Goal: Information Seeking & Learning: Understand process/instructions

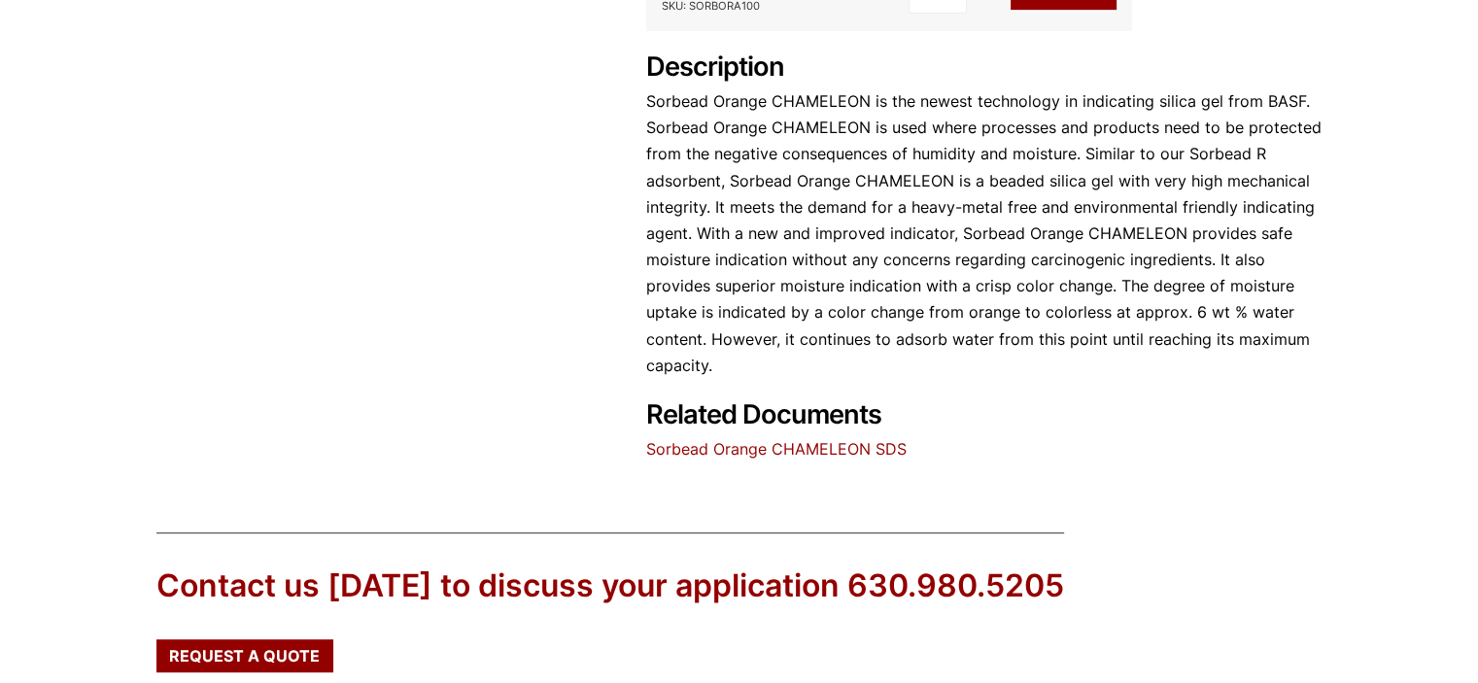
scroll to position [972, 0]
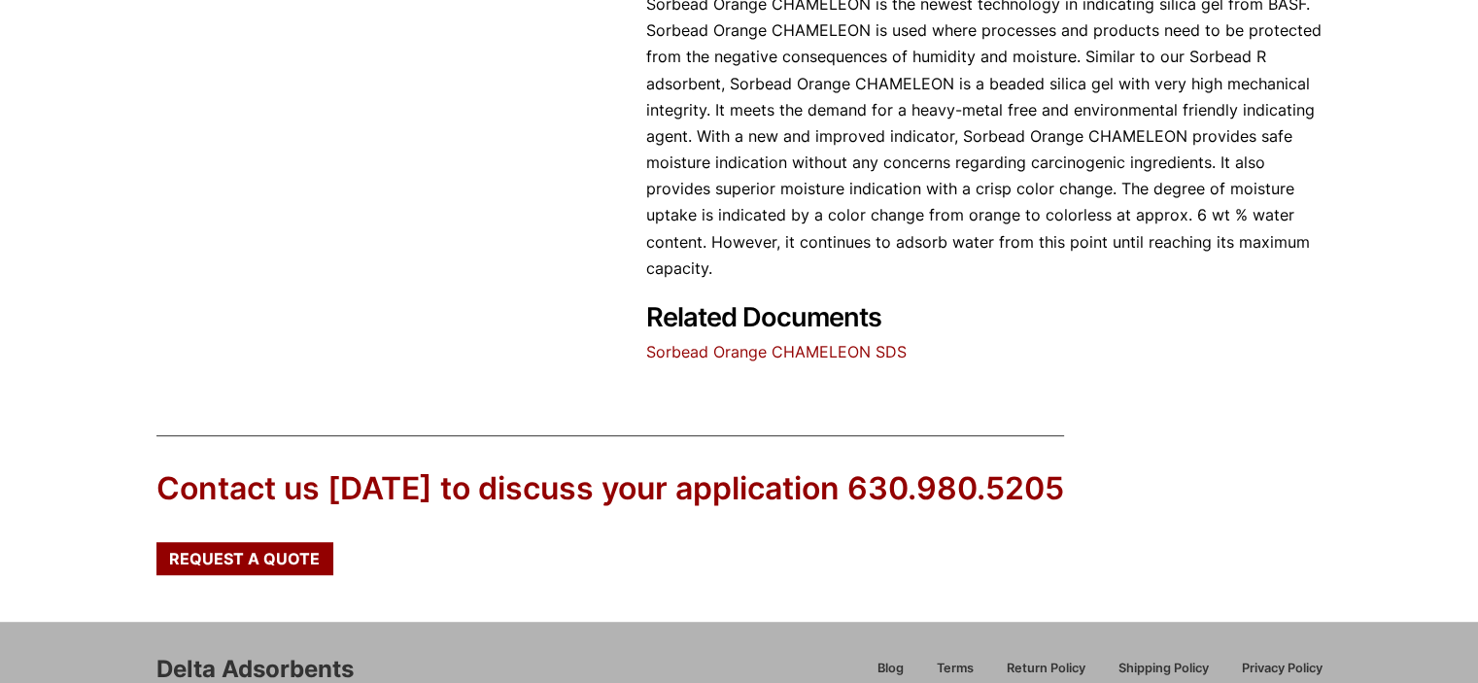
click at [802, 346] on link "Sorbead Orange CHAMELEON SDS" at bounding box center [776, 351] width 260 height 19
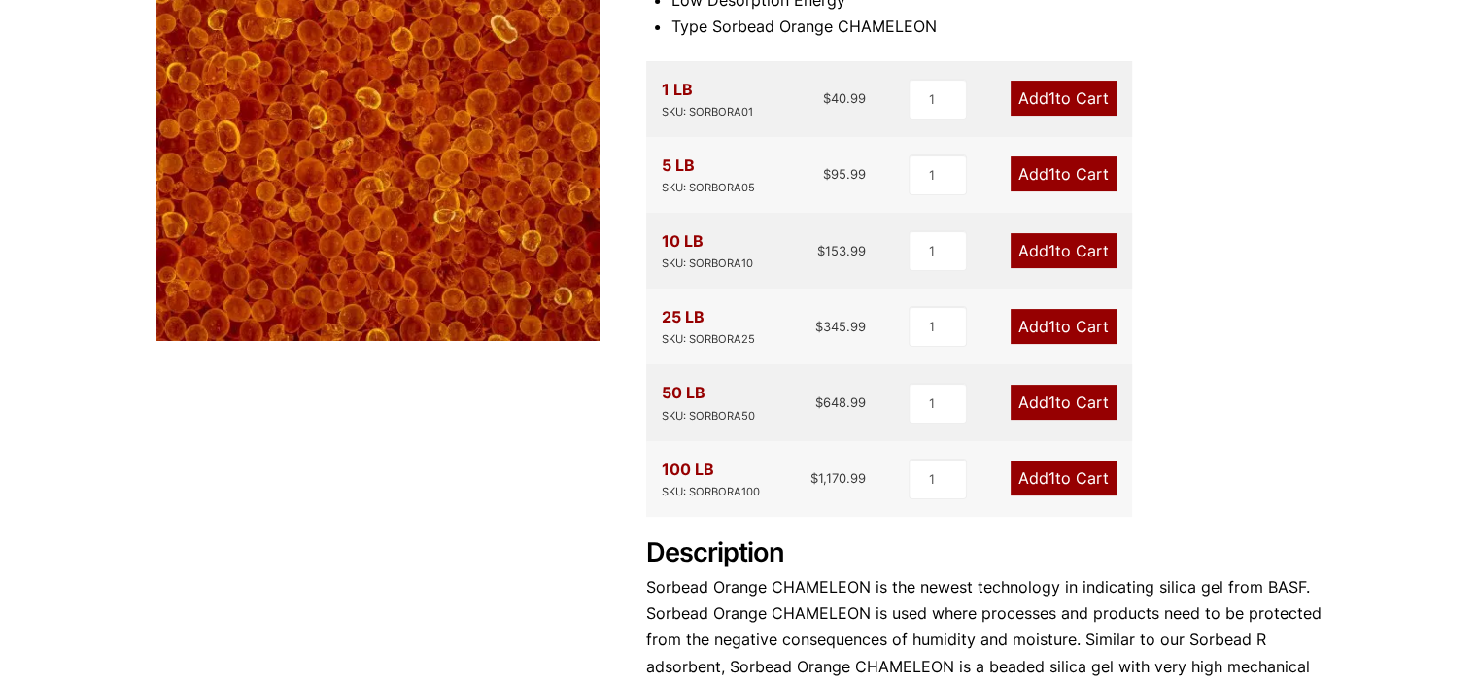
scroll to position [0, 0]
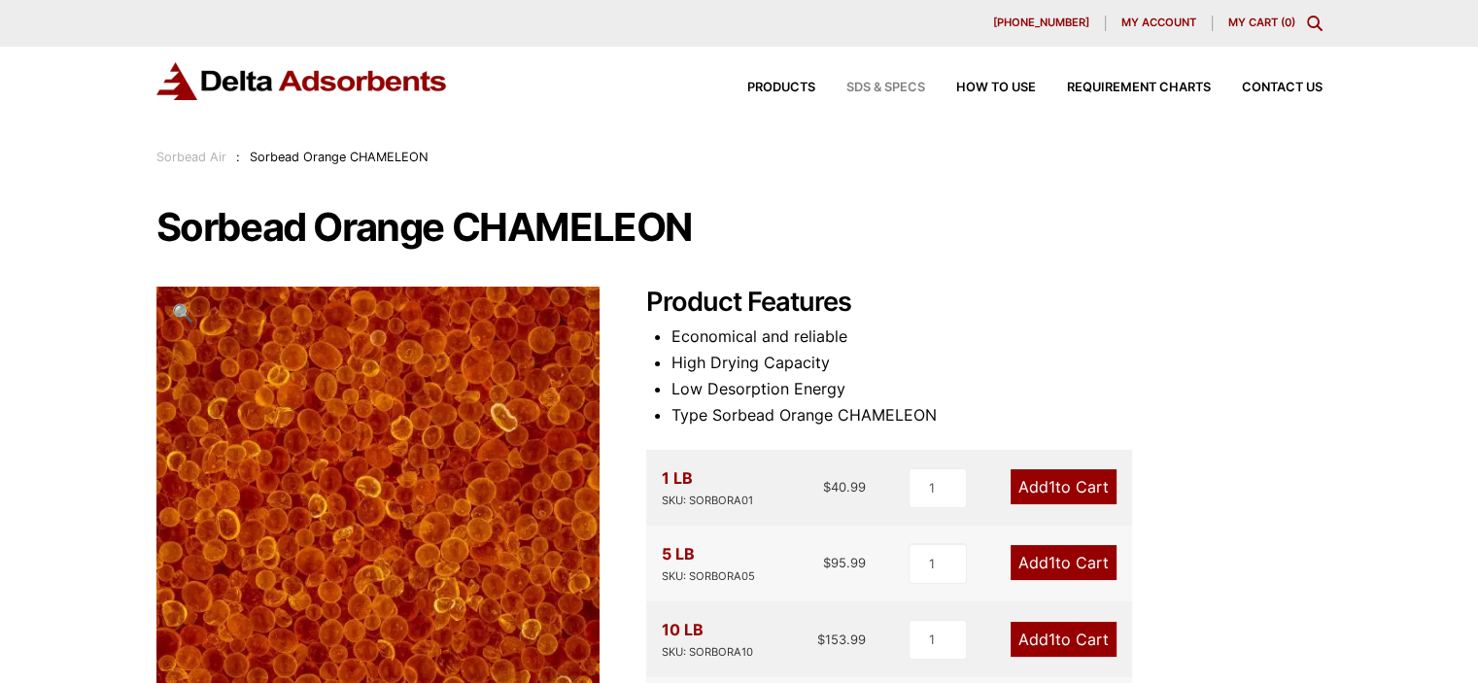
click at [856, 88] on span "SDS & SPECS" at bounding box center [885, 88] width 79 height 13
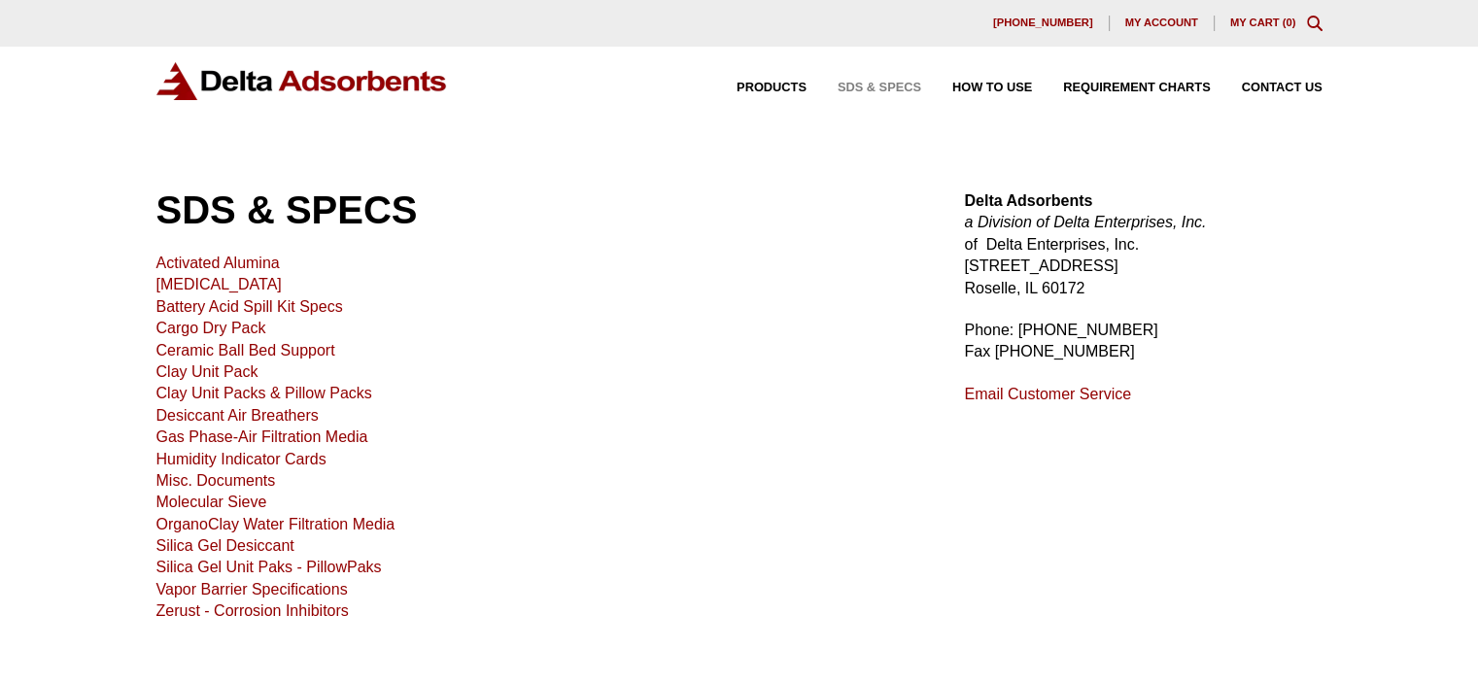
click at [223, 544] on link "Silica Gel Desiccant" at bounding box center [225, 545] width 138 height 17
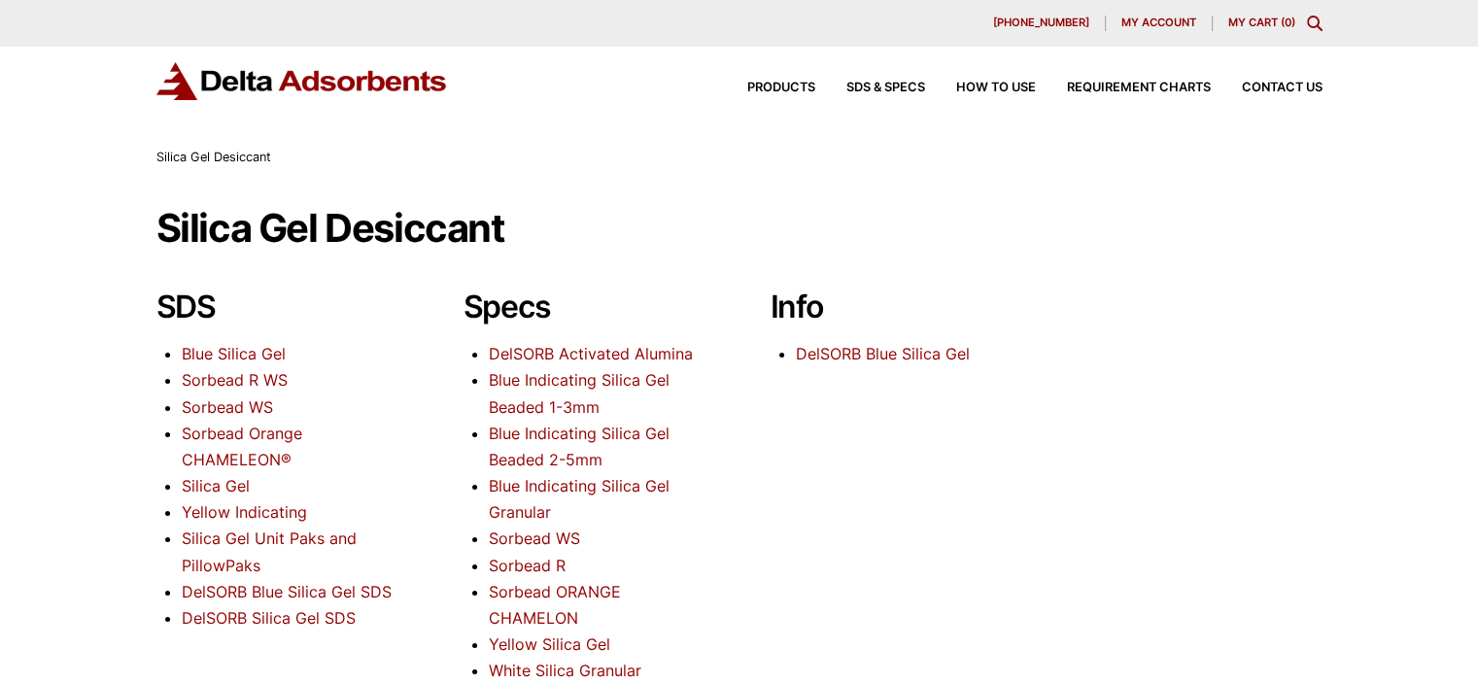
click at [224, 453] on link "Sorbead Orange CHAMELEON®" at bounding box center [242, 447] width 120 height 46
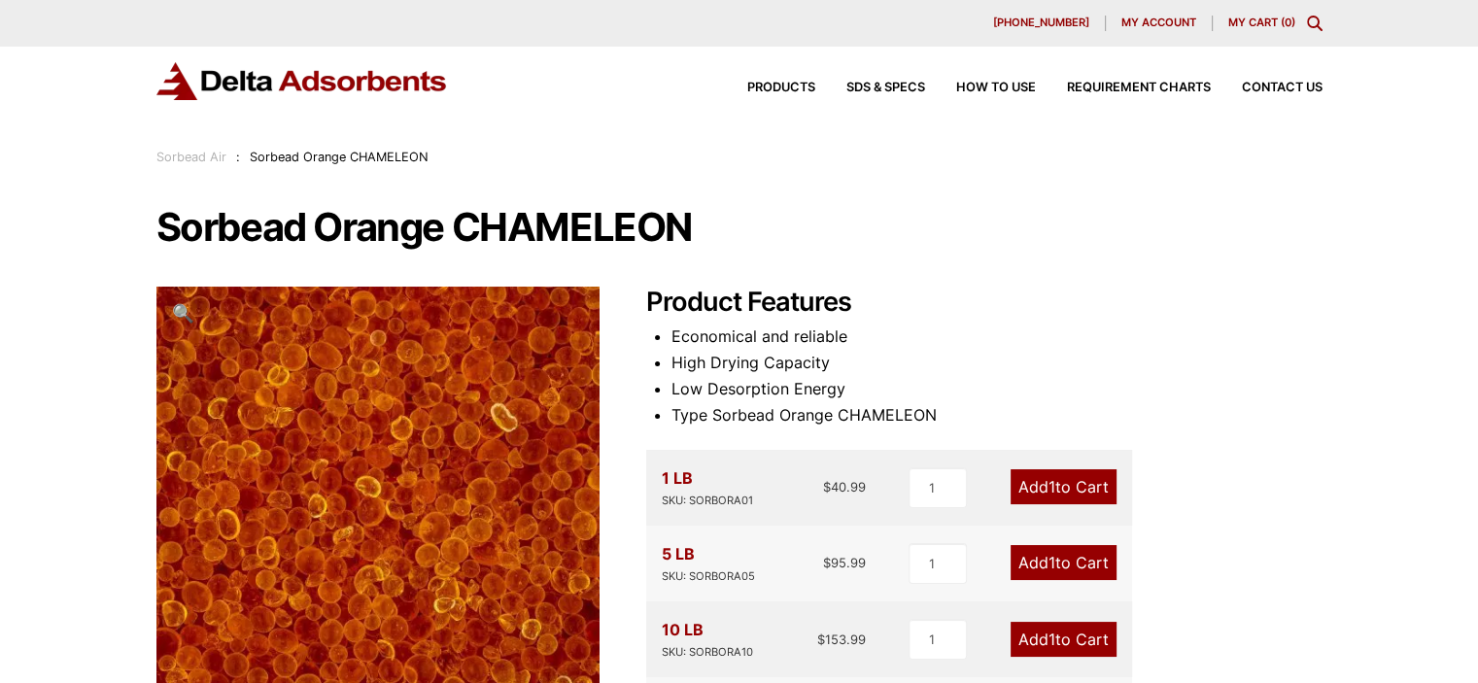
scroll to position [97, 0]
click at [981, 85] on span "How to Use" at bounding box center [996, 88] width 80 height 13
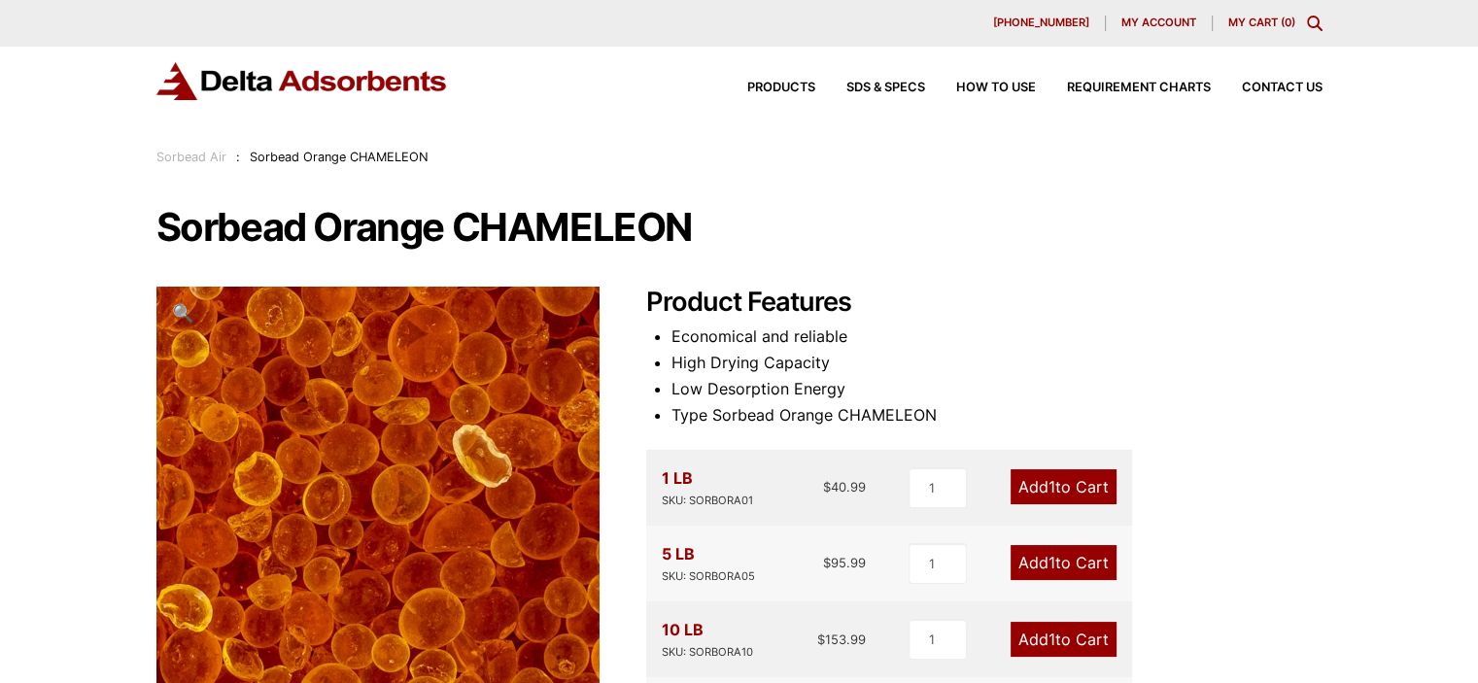
scroll to position [194, 0]
